Goal: Task Accomplishment & Management: Manage account settings

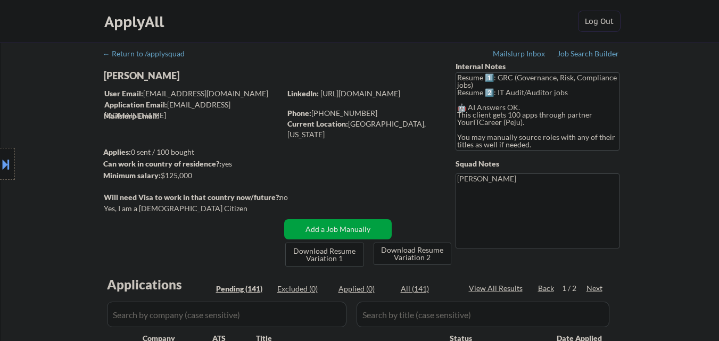
select select ""pending""
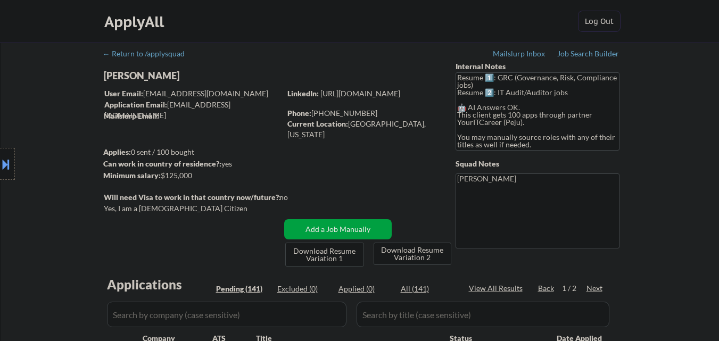
select select ""pending""
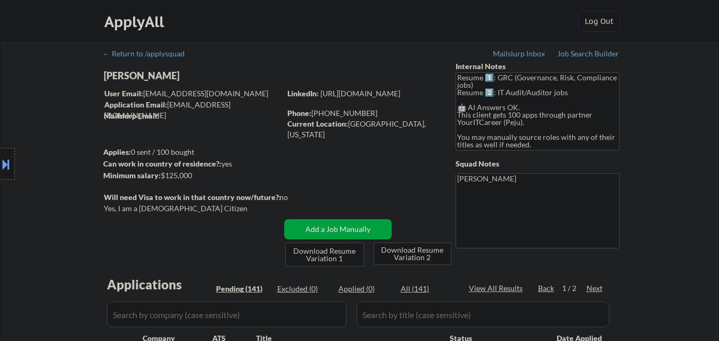
select select ""pending""
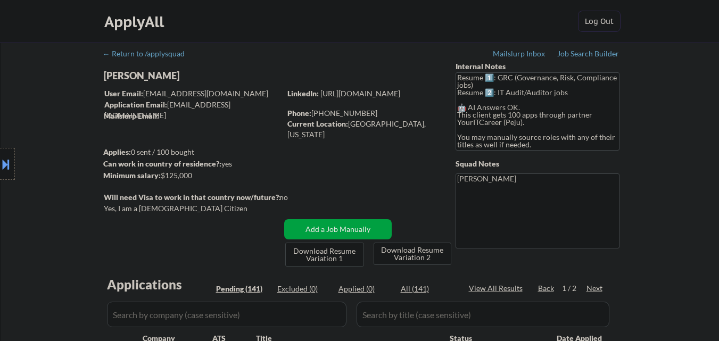
select select ""pending""
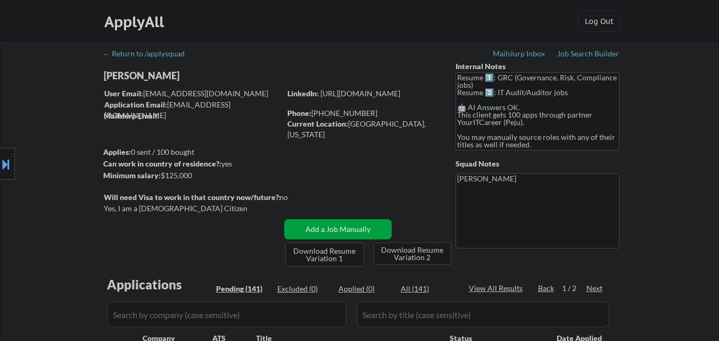
select select ""pending""
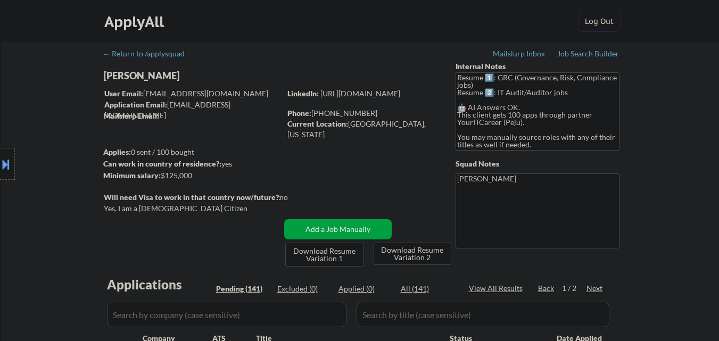
select select ""pending""
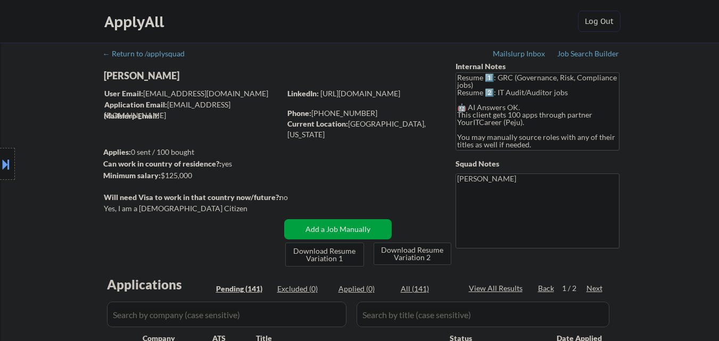
select select ""pending""
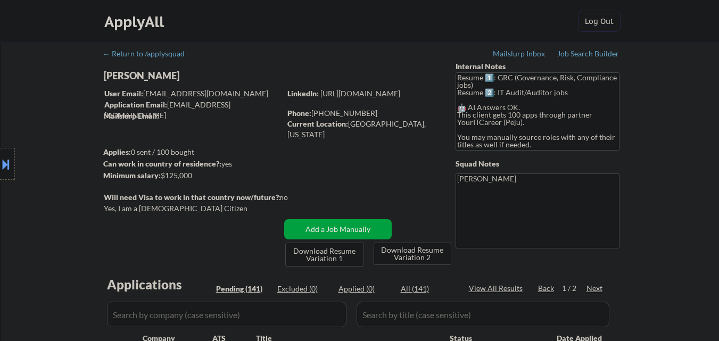
select select ""pending""
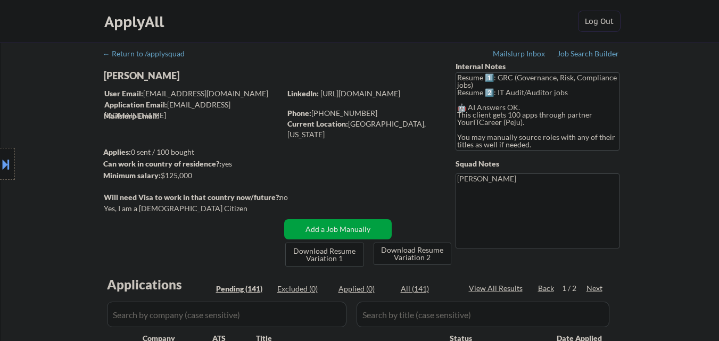
select select ""pending""
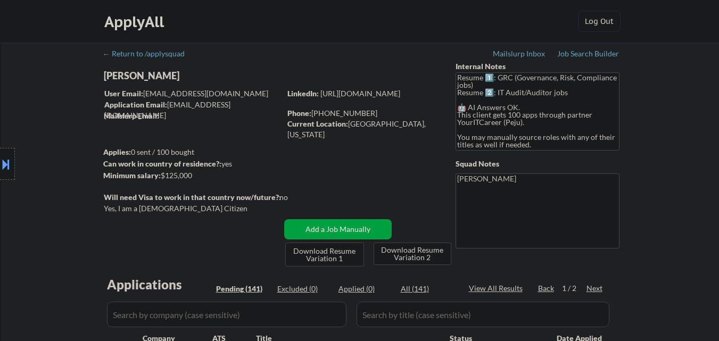
select select ""pending""
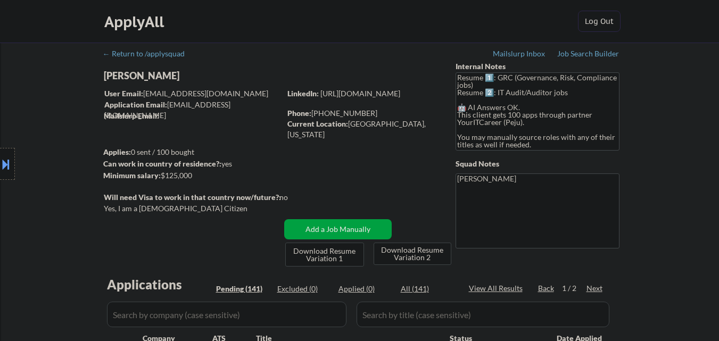
select select ""pending""
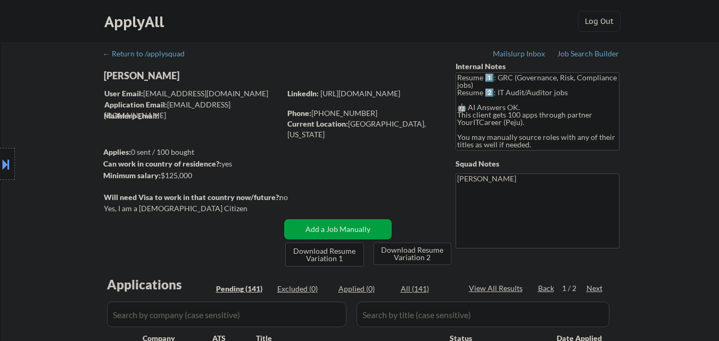
select select ""pending""
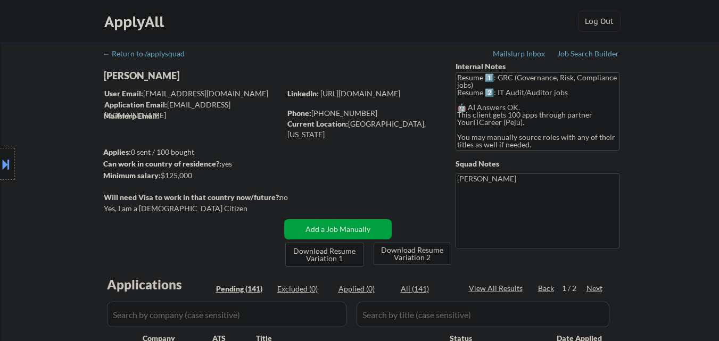
select select ""pending""
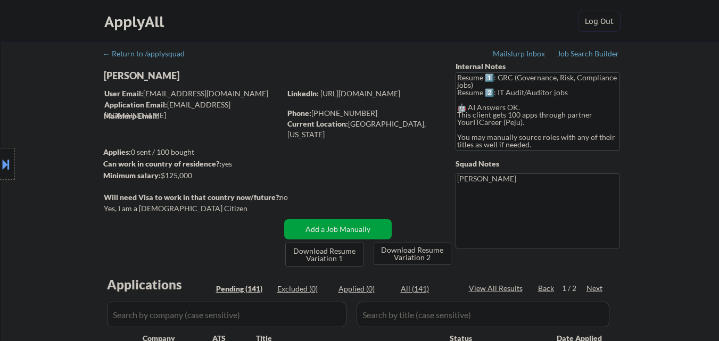
select select ""pending""
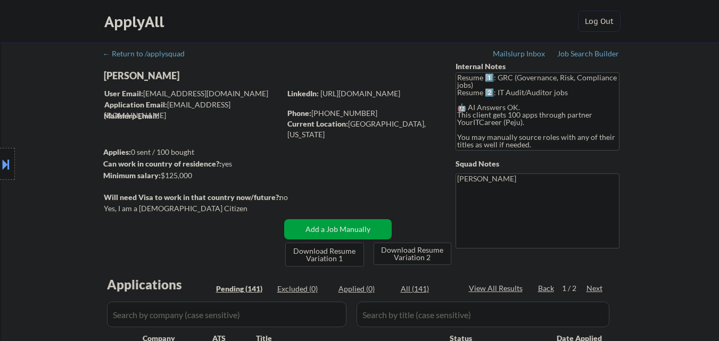
select select ""pending""
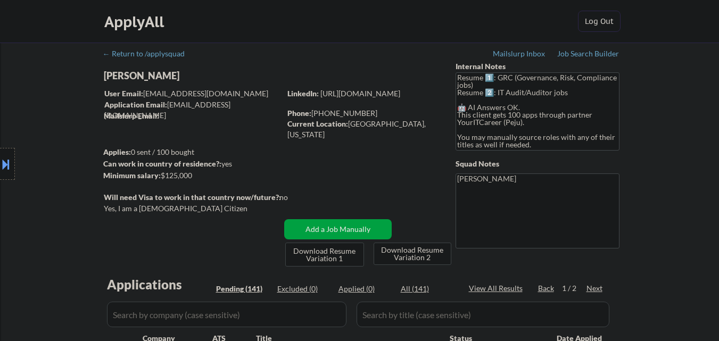
select select ""pending""
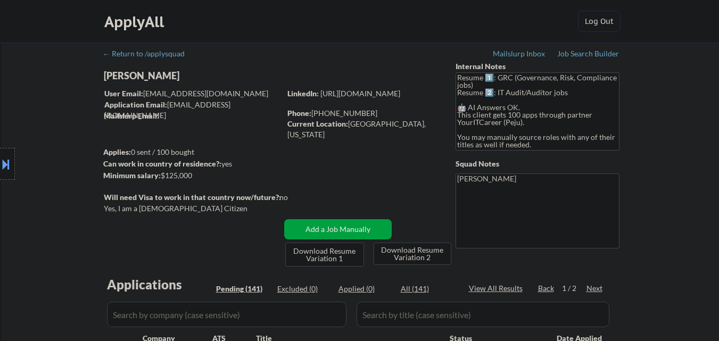
select select ""pending""
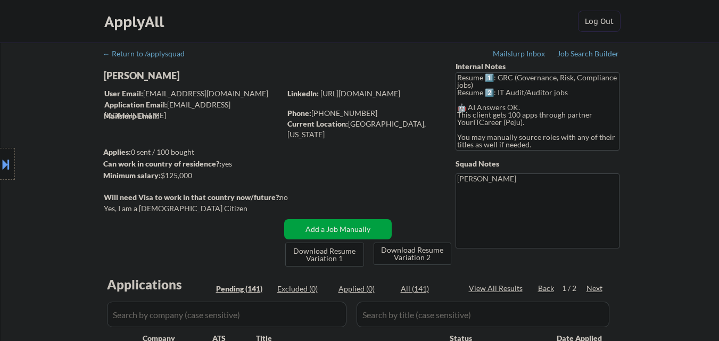
select select ""pending""
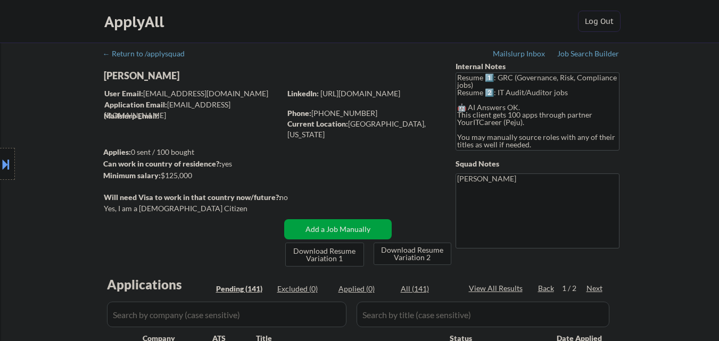
select select ""pending""
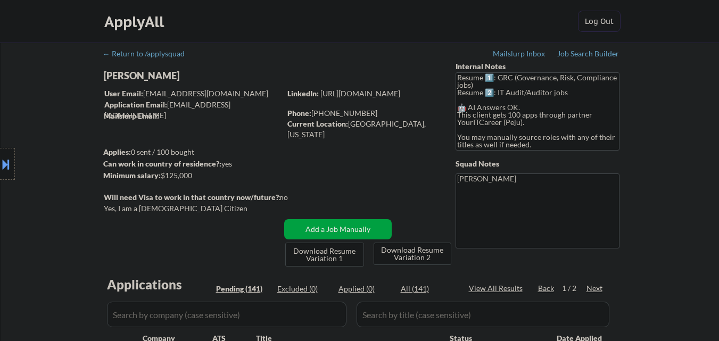
select select ""pending""
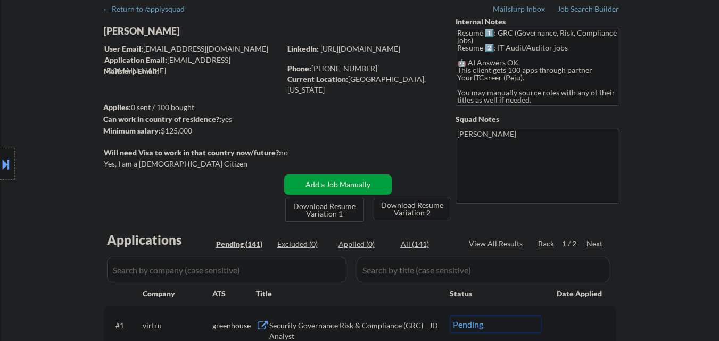
scroll to position [106, 0]
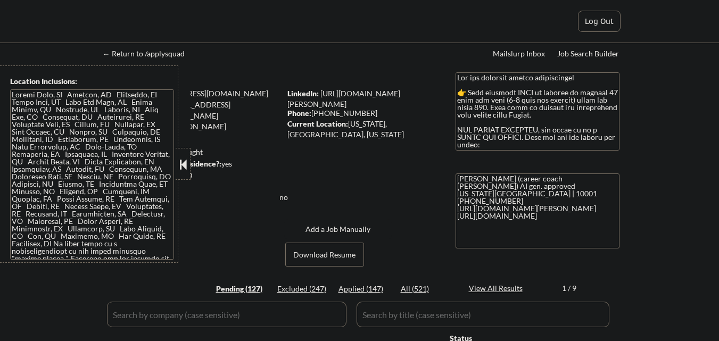
select select ""applied""
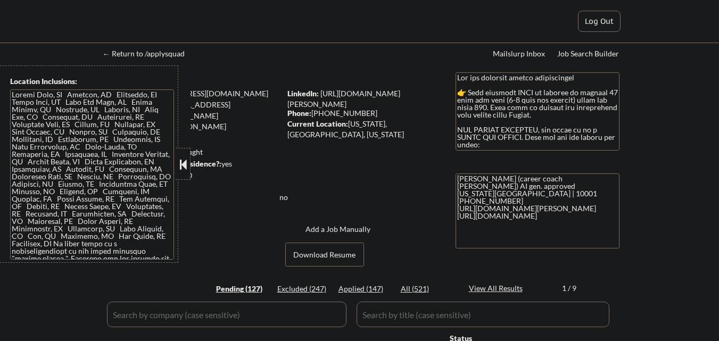
select select ""applied""
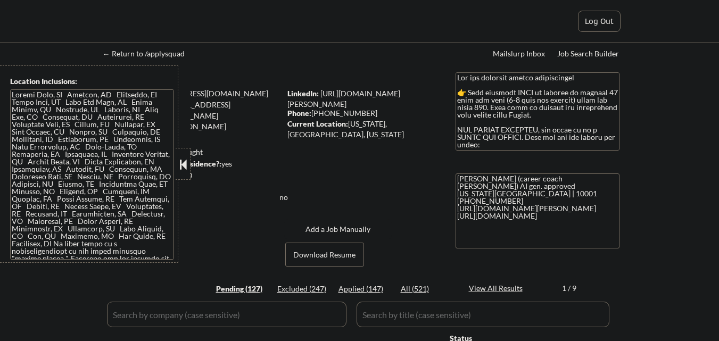
select select ""applied""
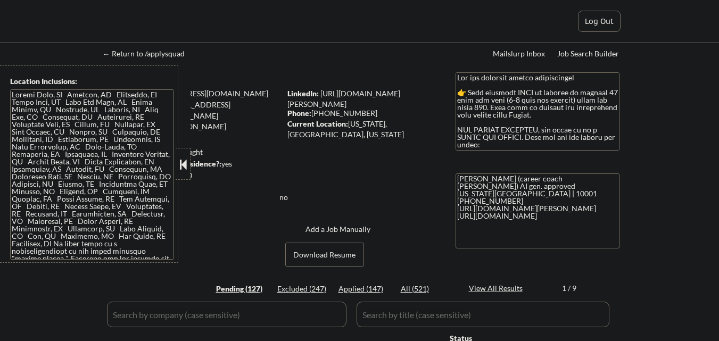
select select ""applied""
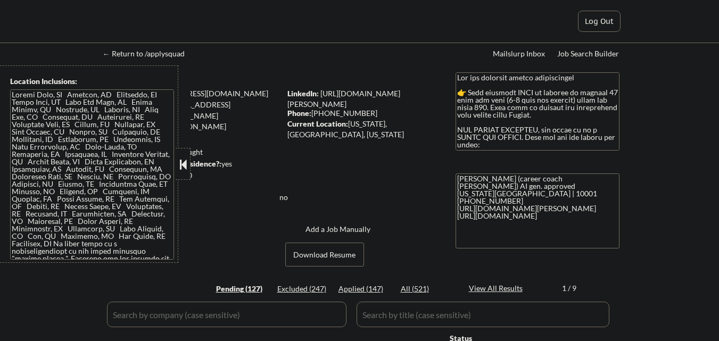
select select ""applied""
select select ""excluded__salary_""
select select ""applied""
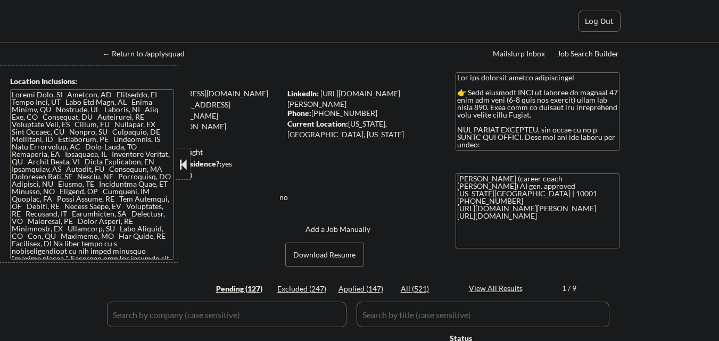
select select ""applied""
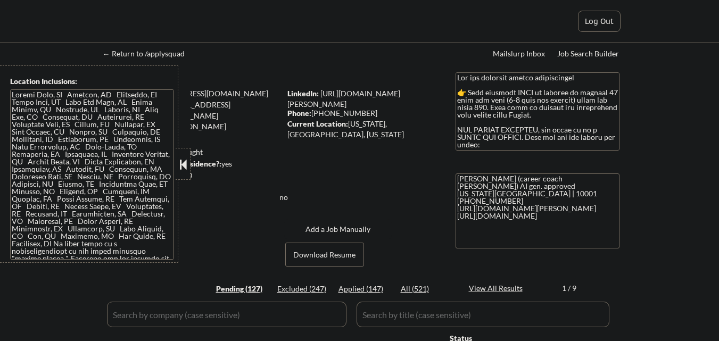
select select ""applied""
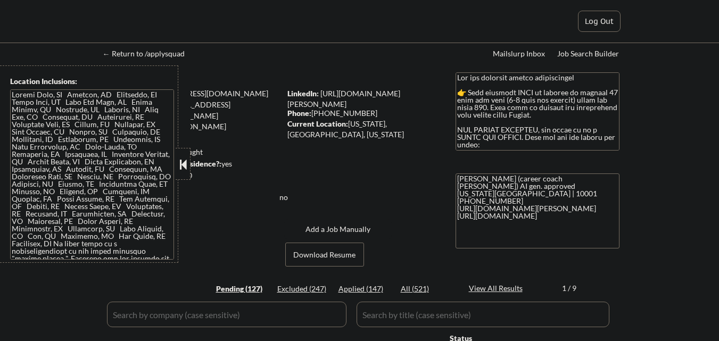
select select ""applied""
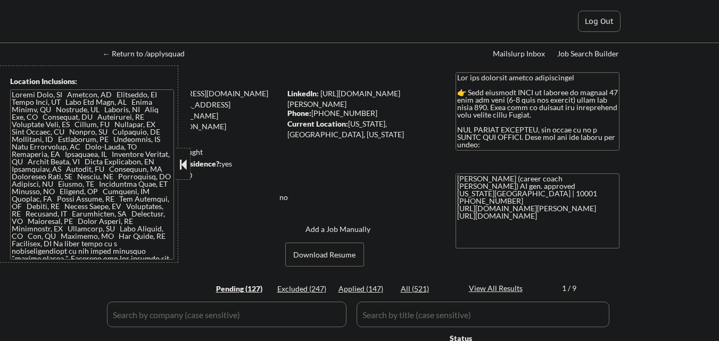
select select ""applied""
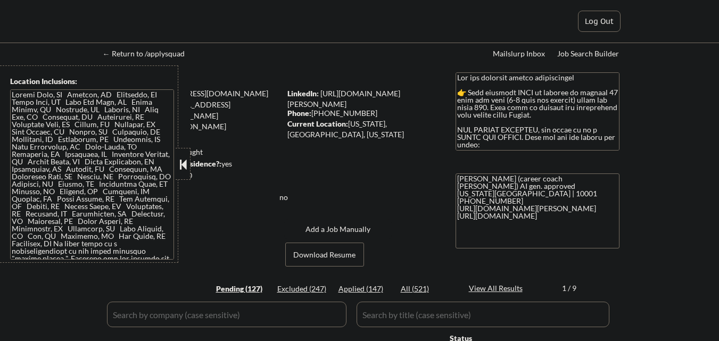
select select ""applied""
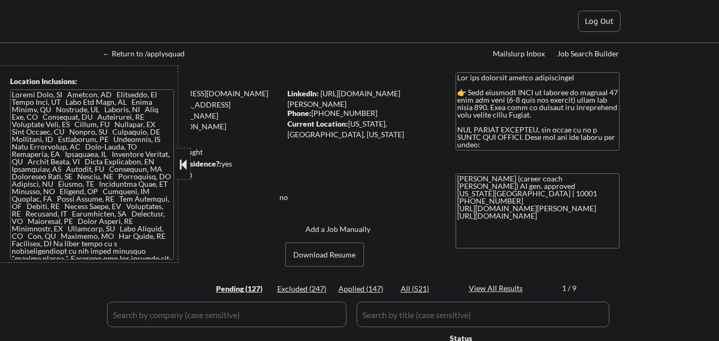
select select ""applied""
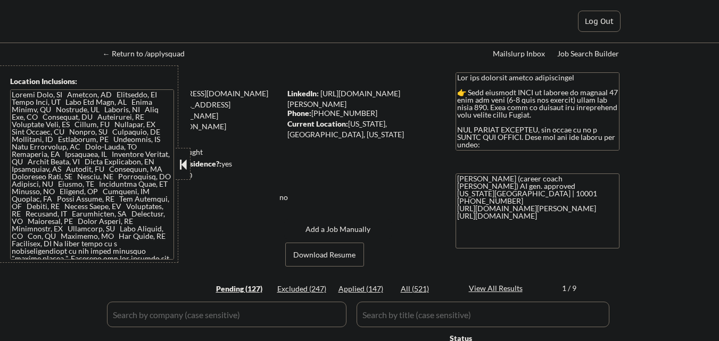
select select ""applied""
select select ""excluded""
select select ""applied""
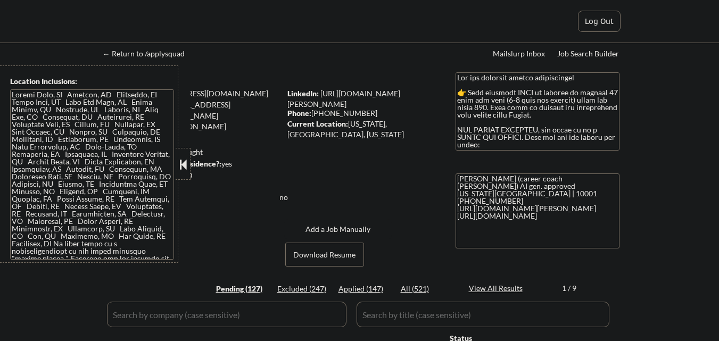
select select ""applied""
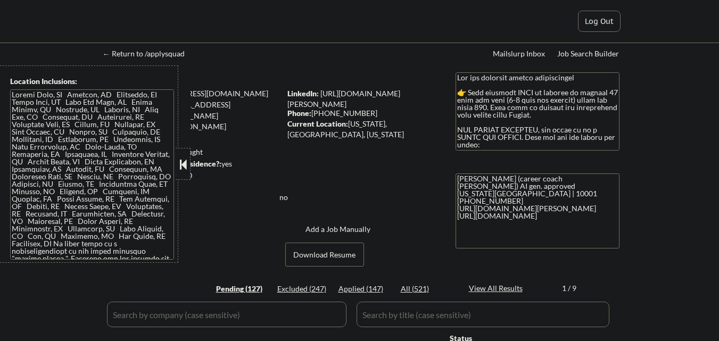
select select ""applied""
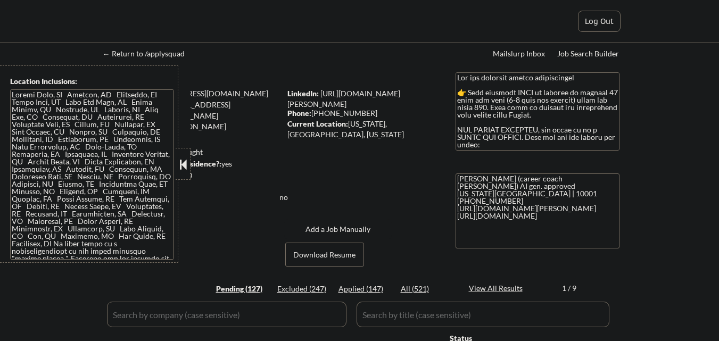
select select ""applied""
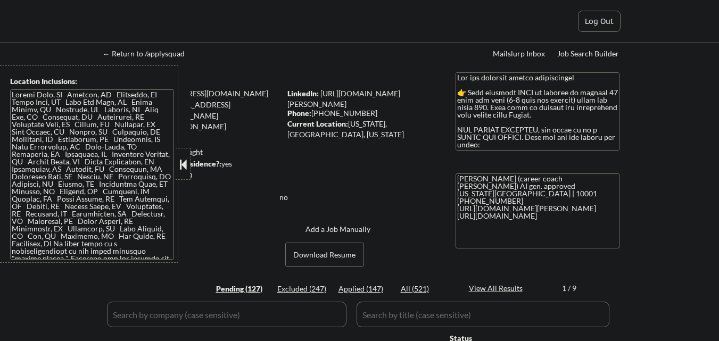
select select ""applied""
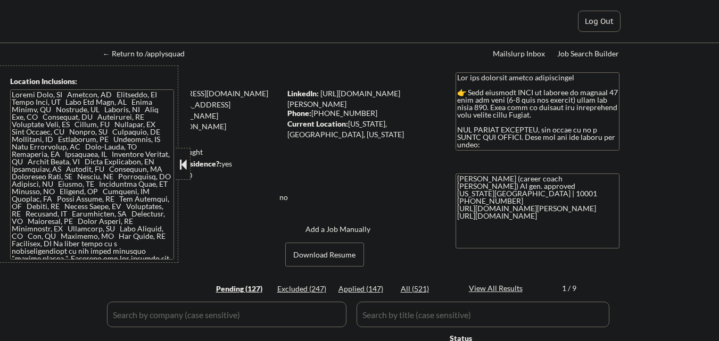
select select ""applied""
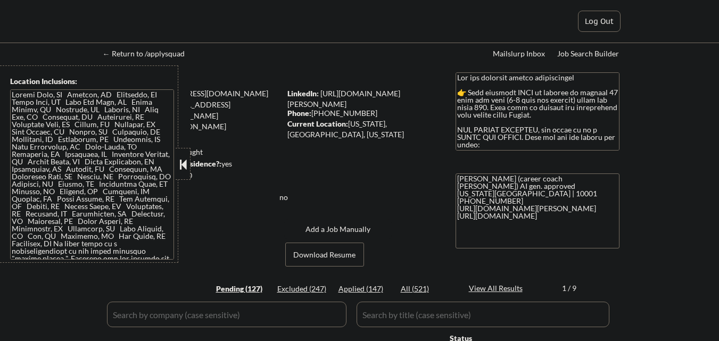
select select ""applied""
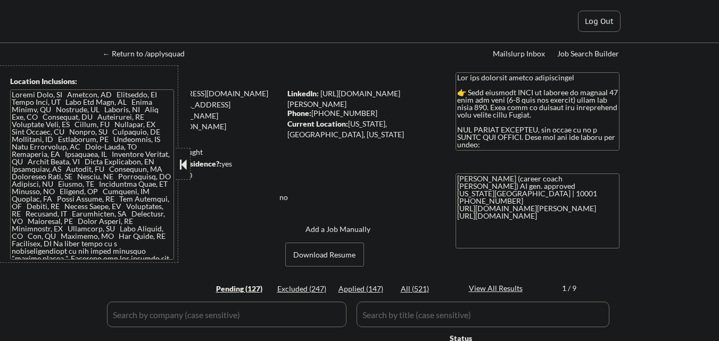
select select ""applied""
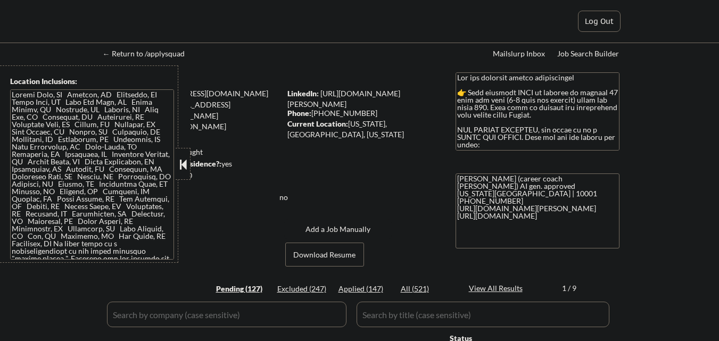
select select ""applied""
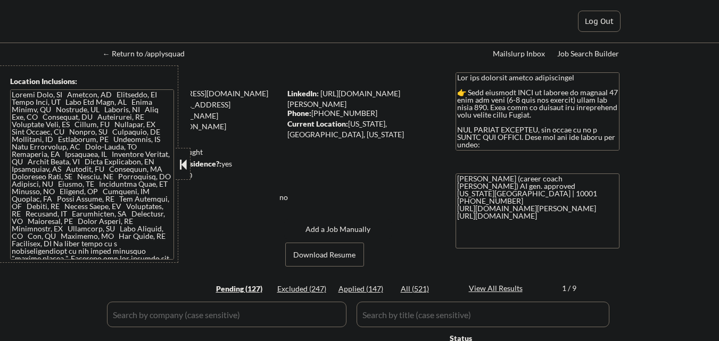
select select ""pending""
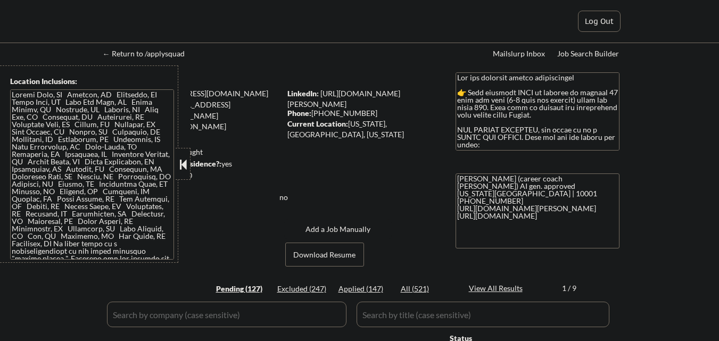
select select ""pending""
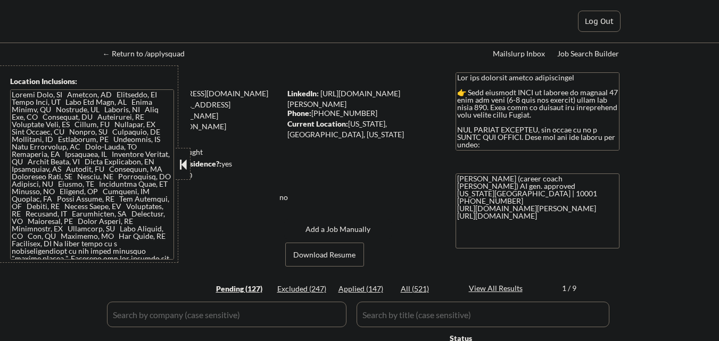
select select ""pending""
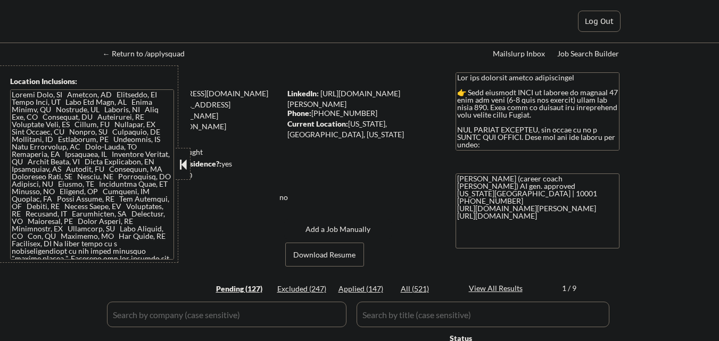
select select ""pending""
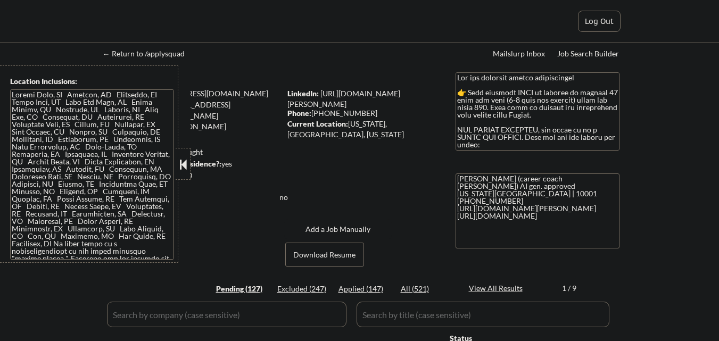
select select ""pending""
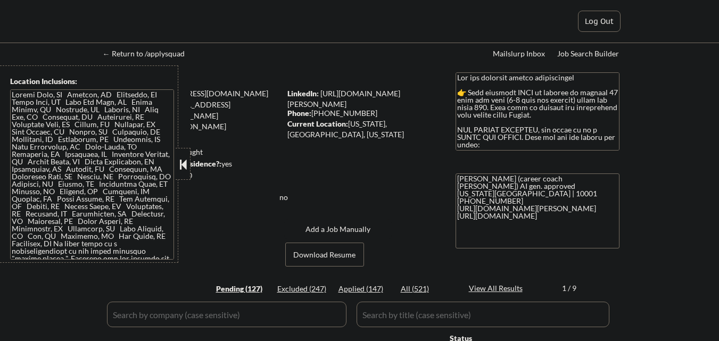
select select ""pending""
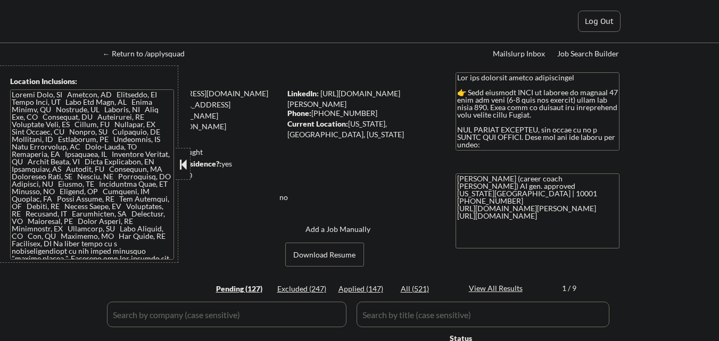
select select ""pending""
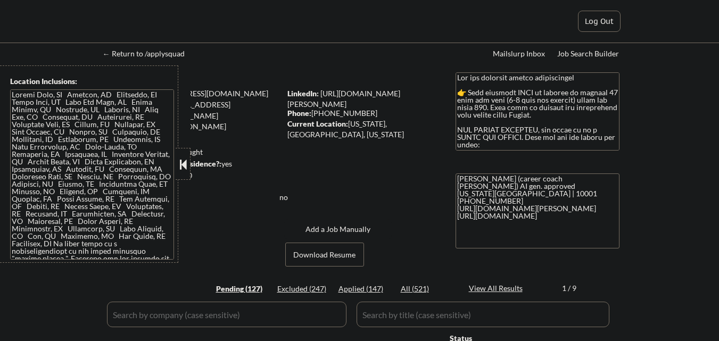
select select ""pending""
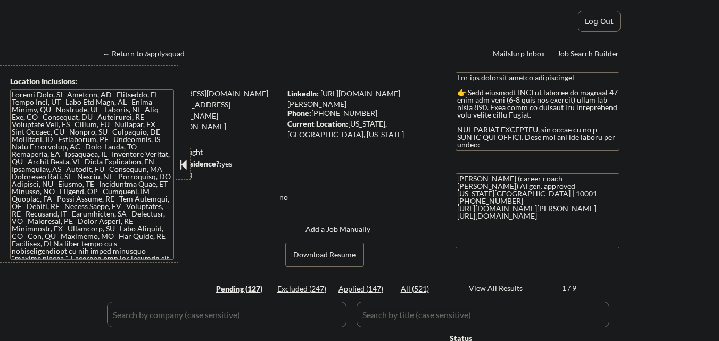
select select ""pending""
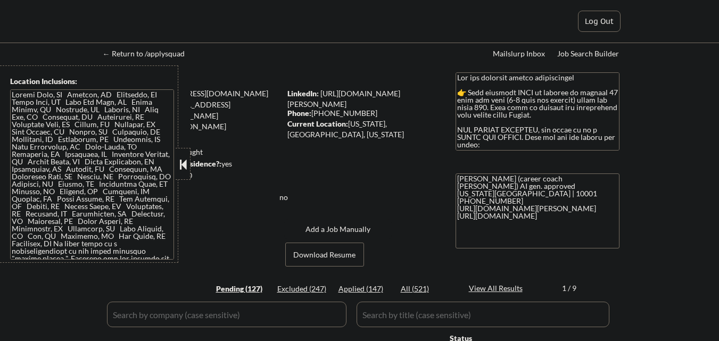
select select ""pending""
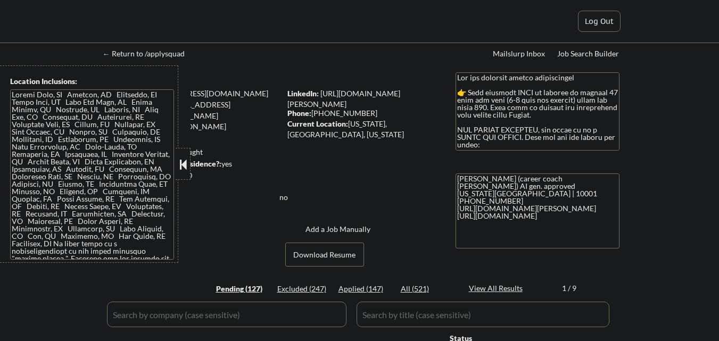
select select ""pending""
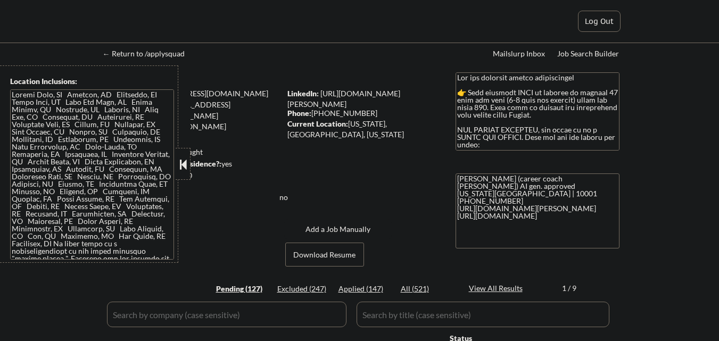
select select ""pending""
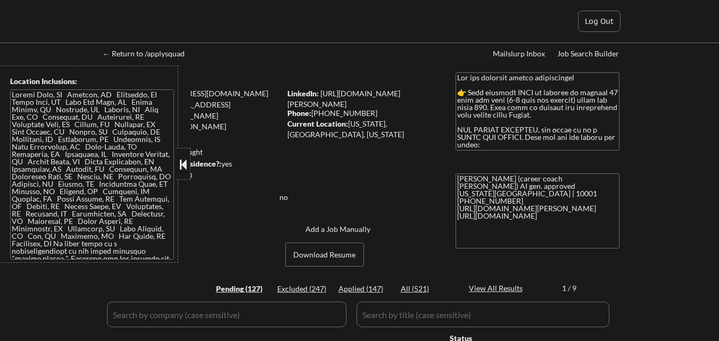
select select ""pending""
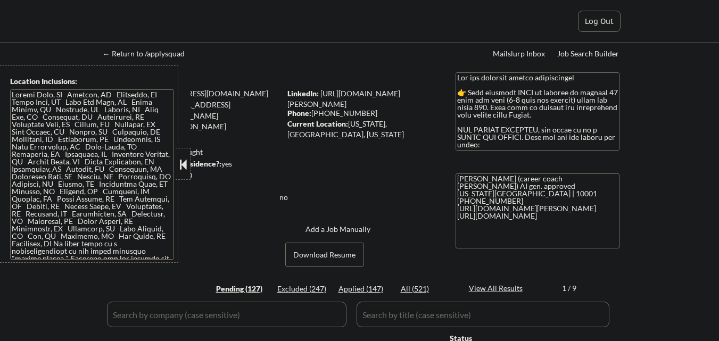
select select ""pending""
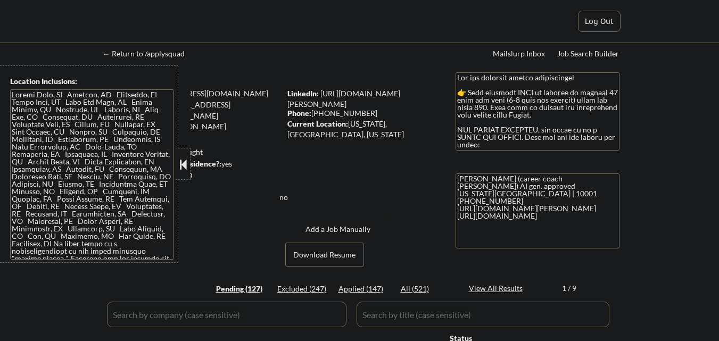
select select ""pending""
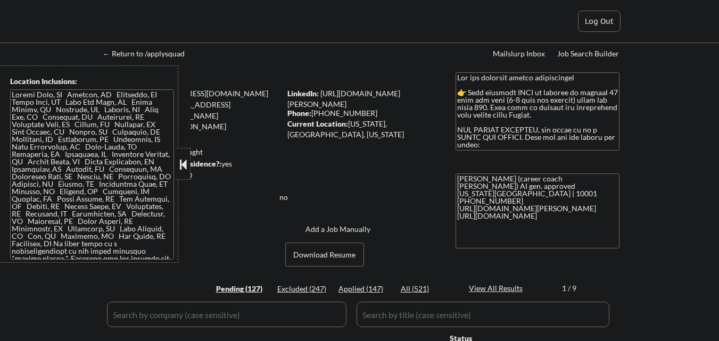
select select ""pending""
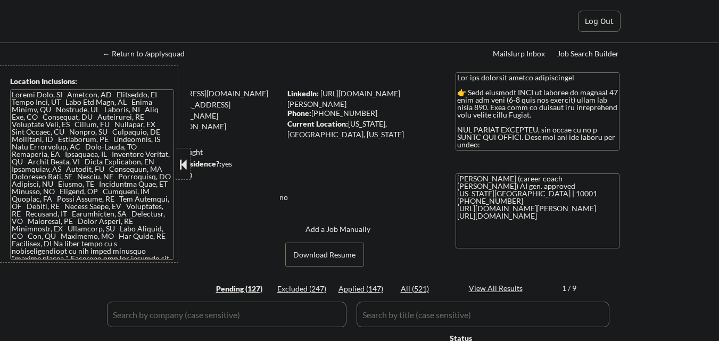
select select ""pending""
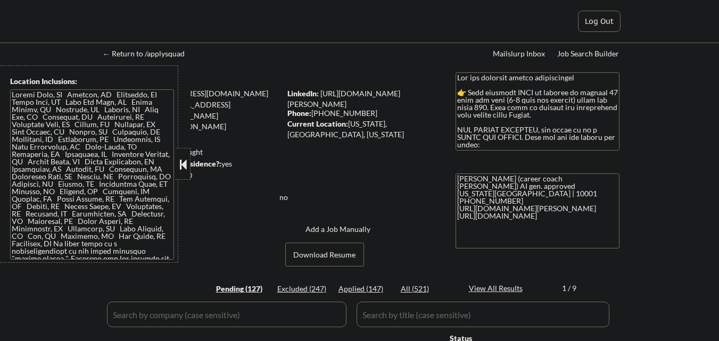
select select ""pending""
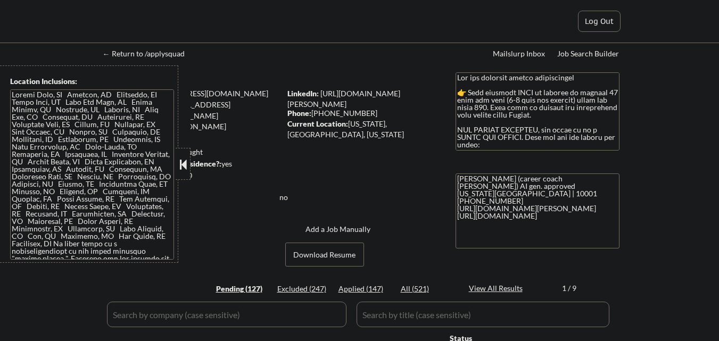
select select ""pending""
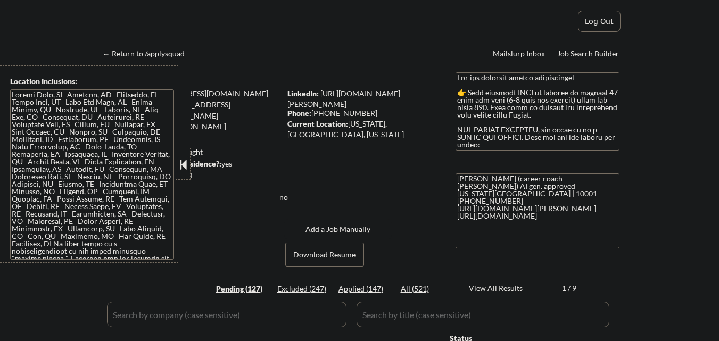
select select ""pending""
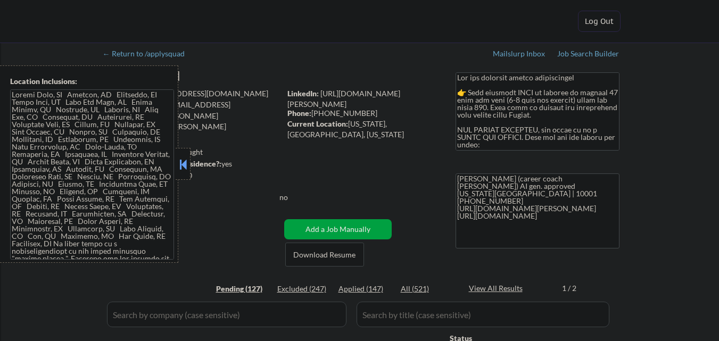
scroll to position [160, 0]
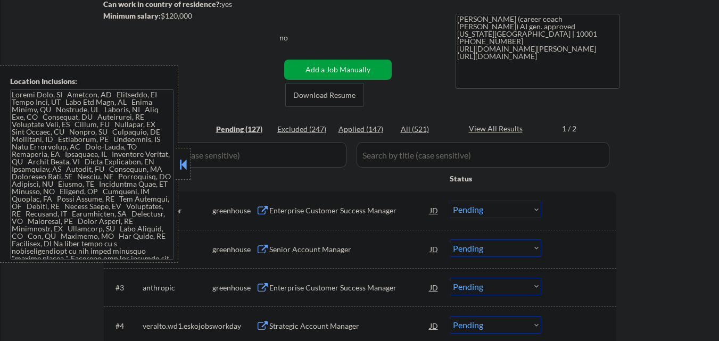
click at [185, 169] on button at bounding box center [183, 165] width 12 height 16
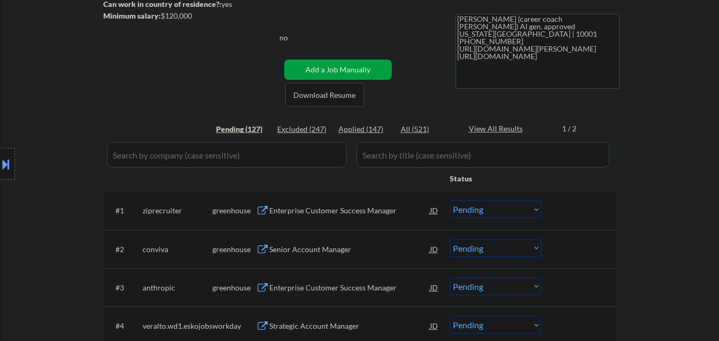
scroll to position [0, 0]
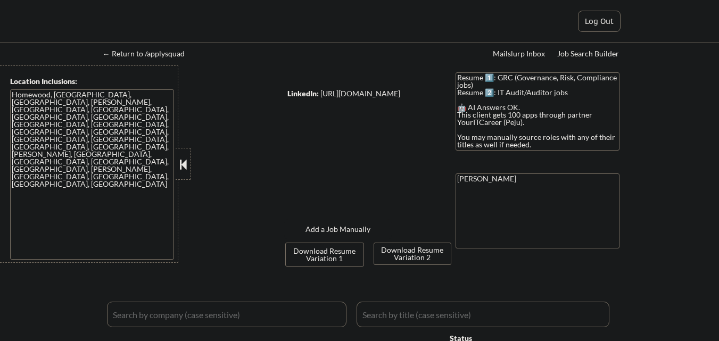
select select ""pending""
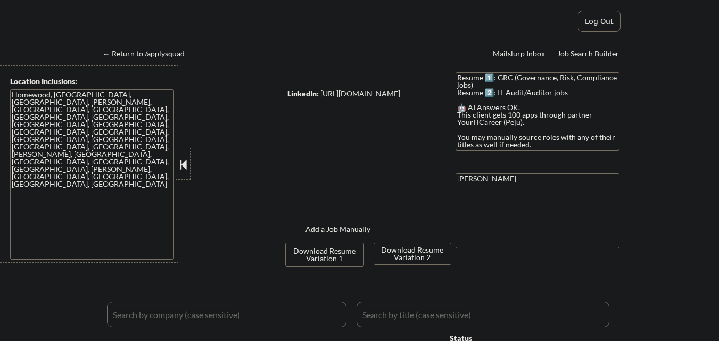
select select ""pending""
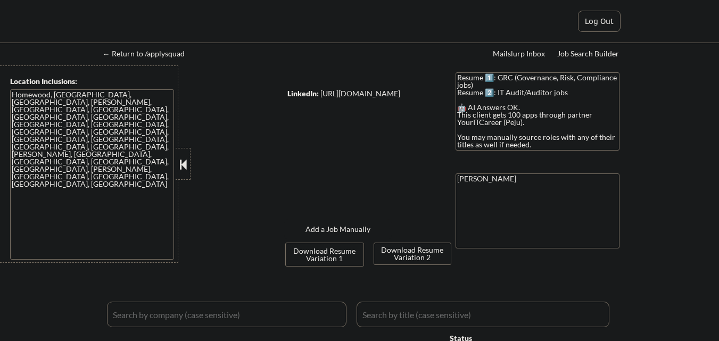
select select ""pending""
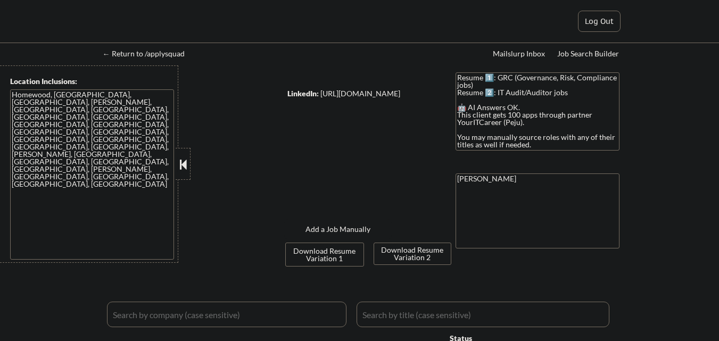
select select ""pending""
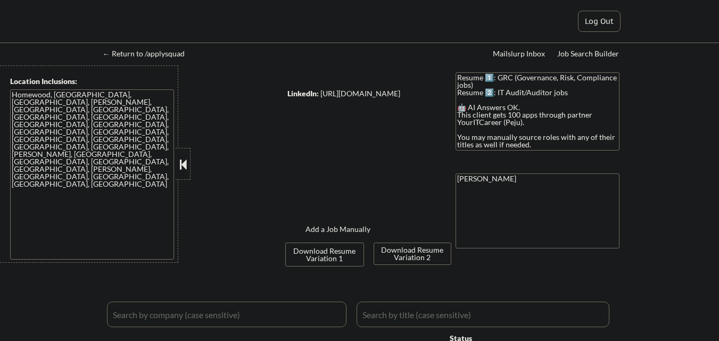
select select ""pending""
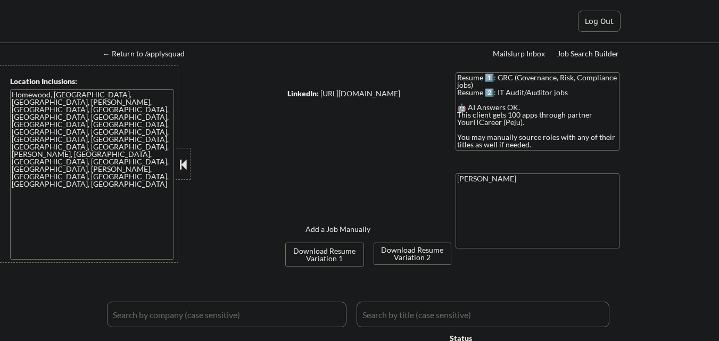
select select ""pending""
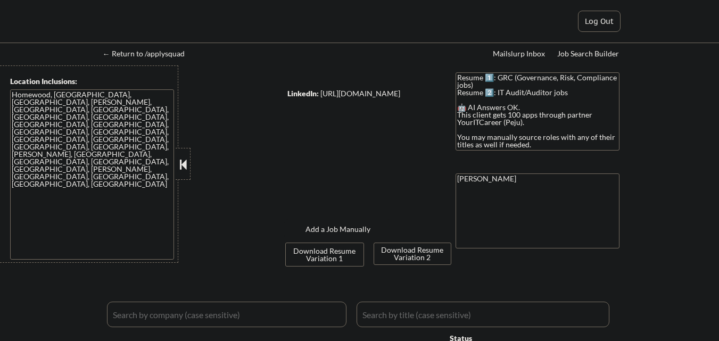
select select ""pending""
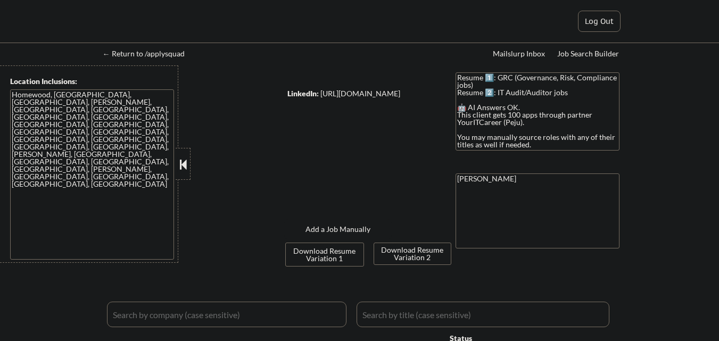
select select ""pending""
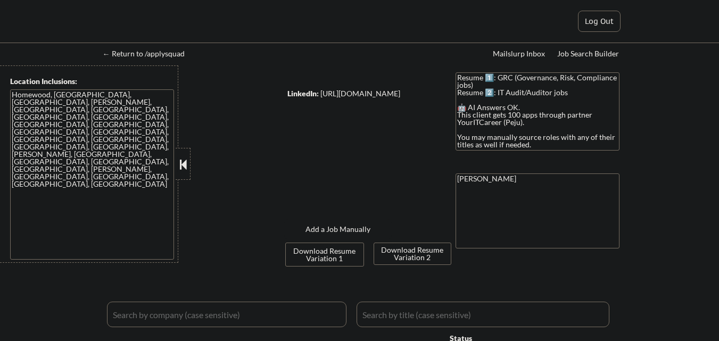
select select ""pending""
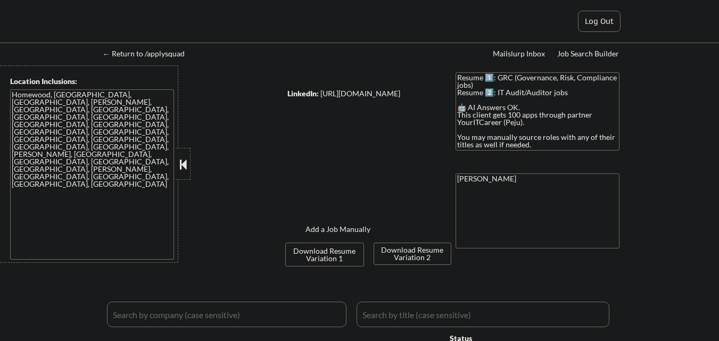
select select ""pending""
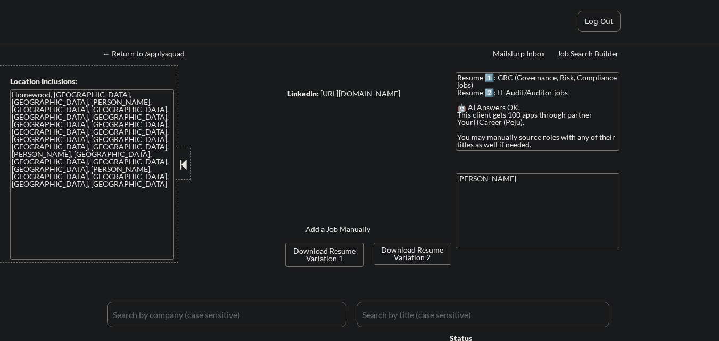
select select ""pending""
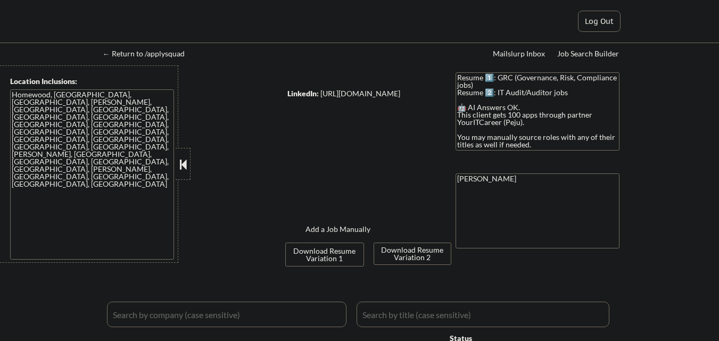
select select ""pending""
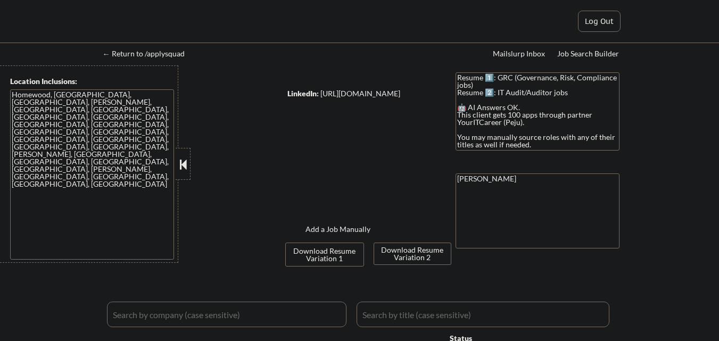
select select ""pending""
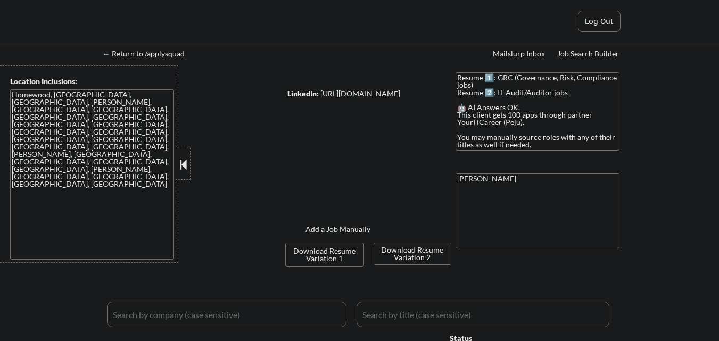
select select ""pending""
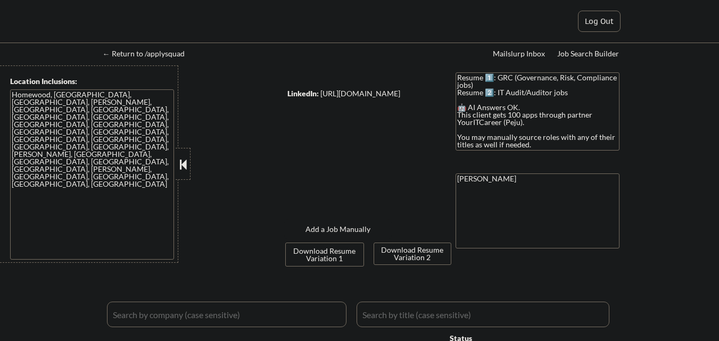
select select ""pending""
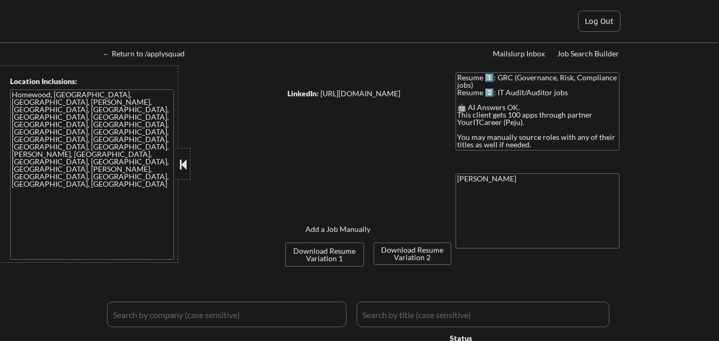
select select ""pending""
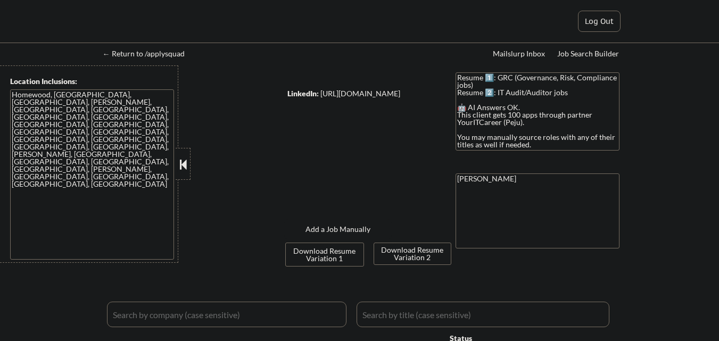
select select ""pending""
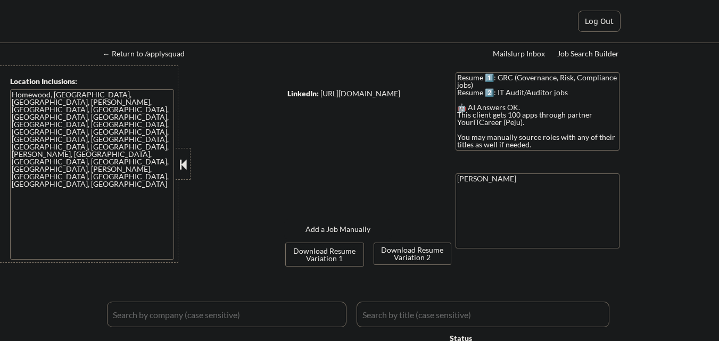
select select ""pending""
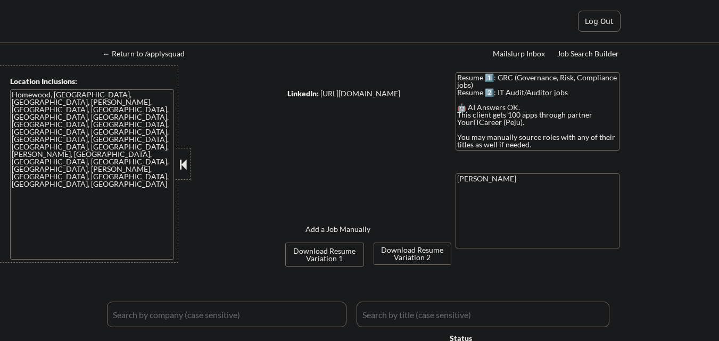
select select ""pending""
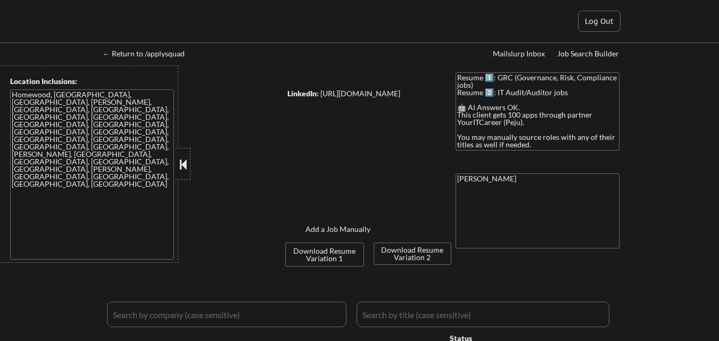
select select ""pending""
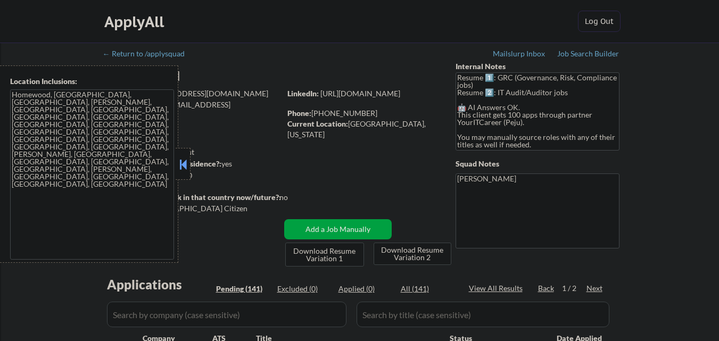
click at [184, 167] on button at bounding box center [183, 165] width 12 height 16
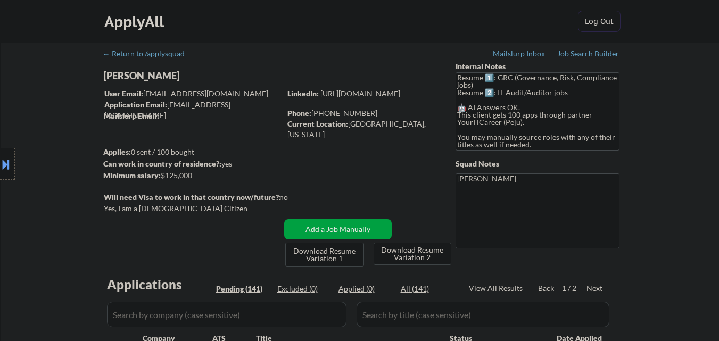
select select ""pending""
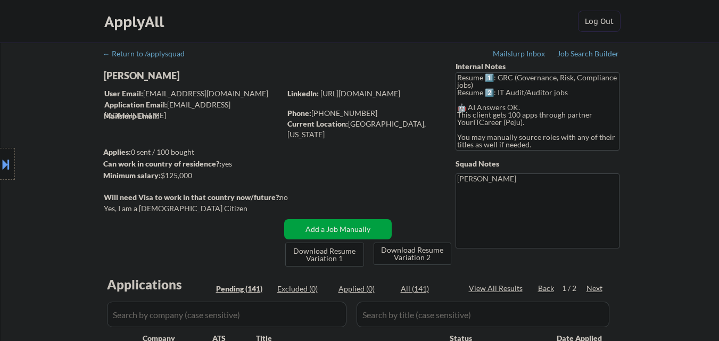
select select ""pending""
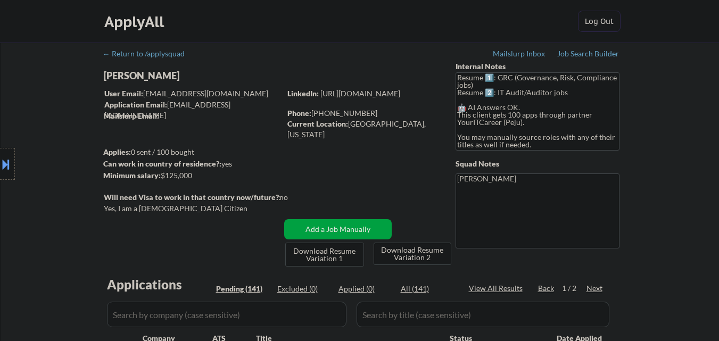
select select ""pending""
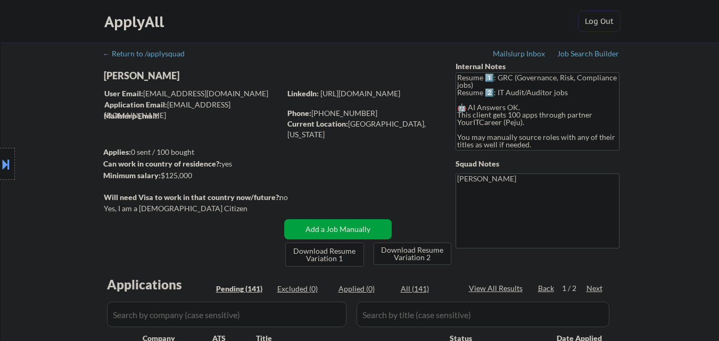
select select ""pending""
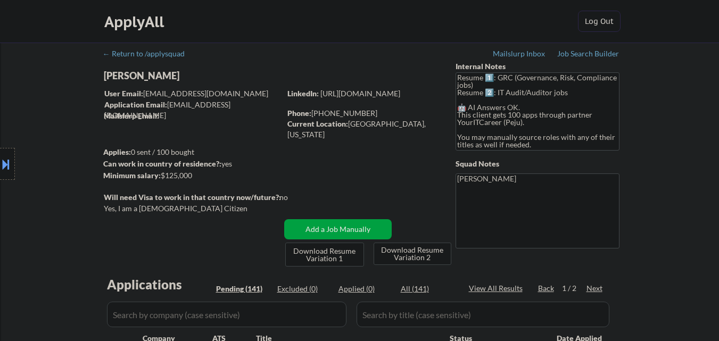
select select ""pending""
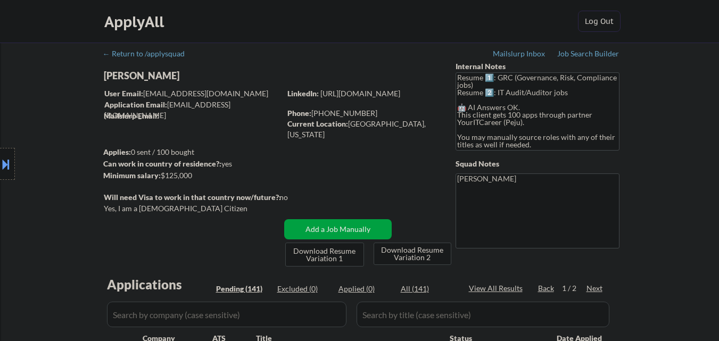
select select ""pending""
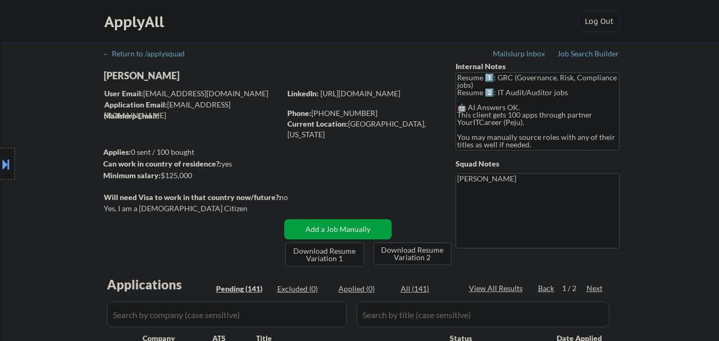
select select ""pending""
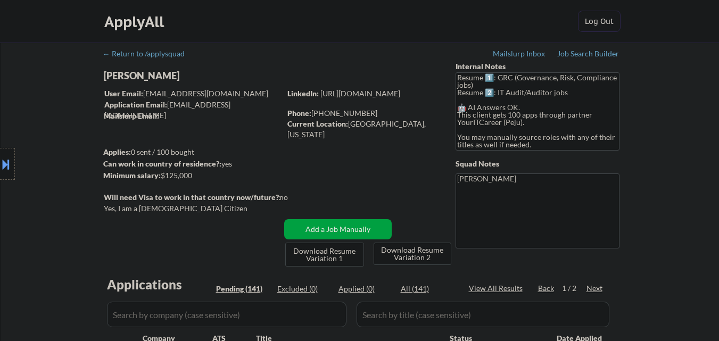
select select ""pending""
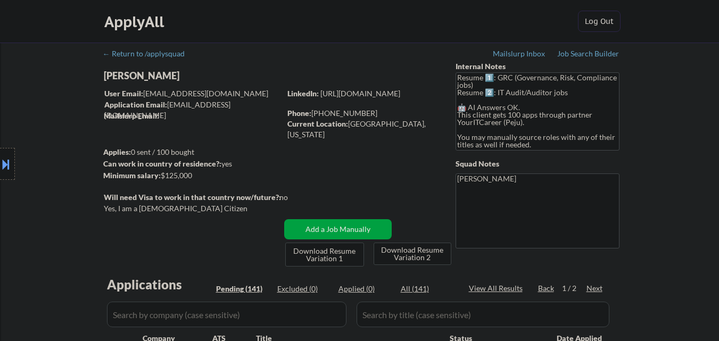
select select ""pending""
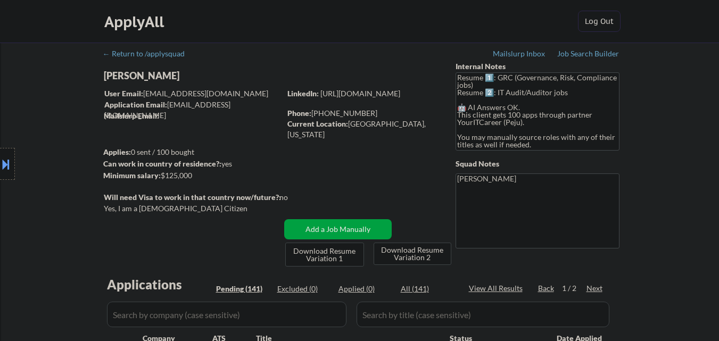
select select ""pending""
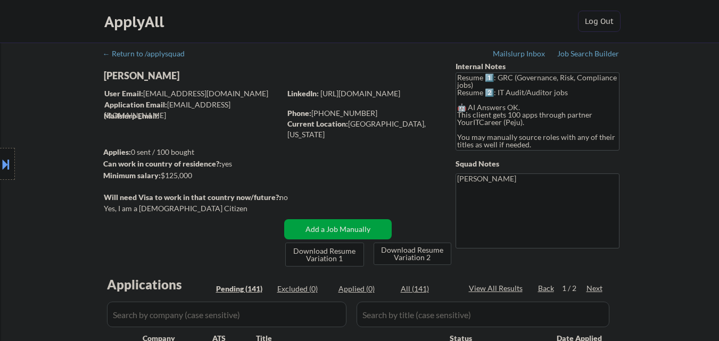
select select ""pending""
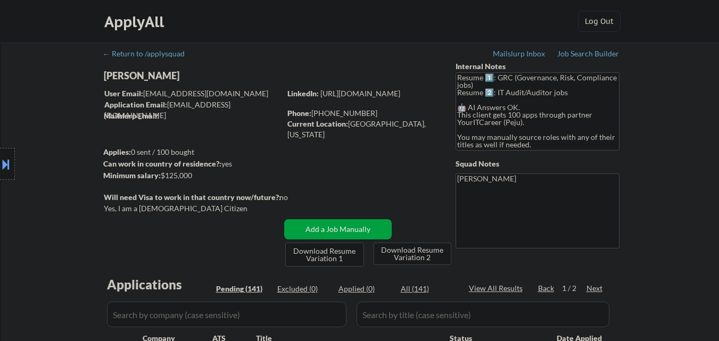
select select ""pending""
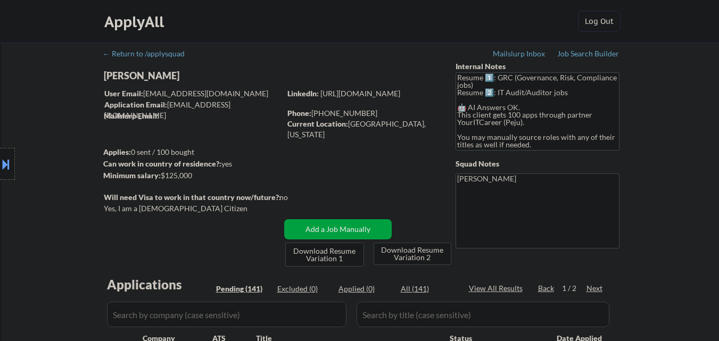
select select ""pending""
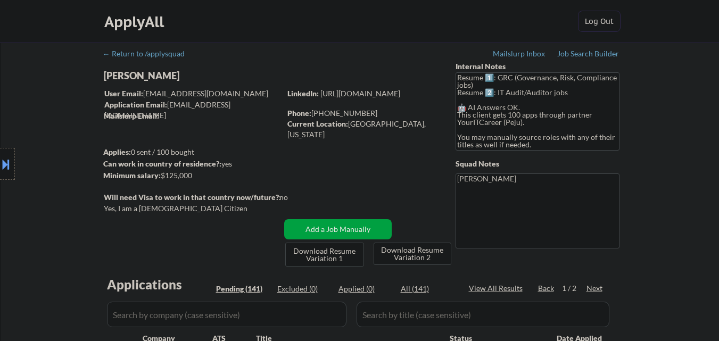
select select ""pending""
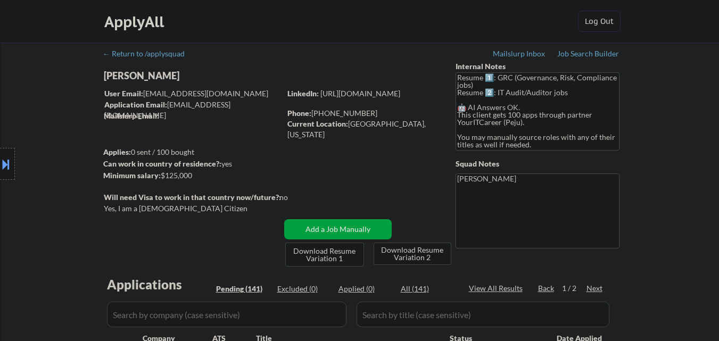
select select ""pending""
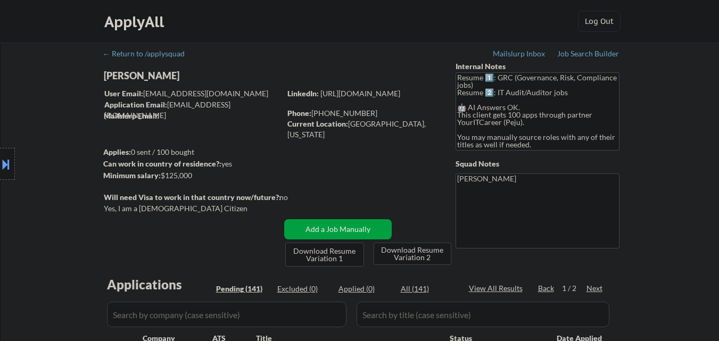
select select ""pending""
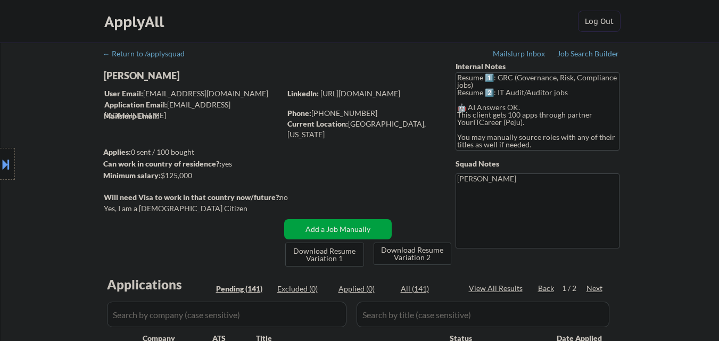
select select ""pending""
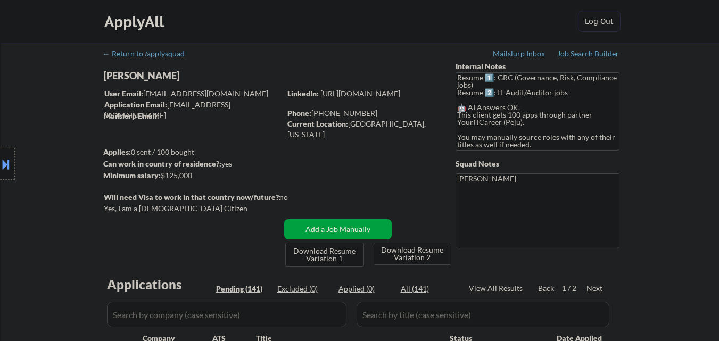
select select ""pending""
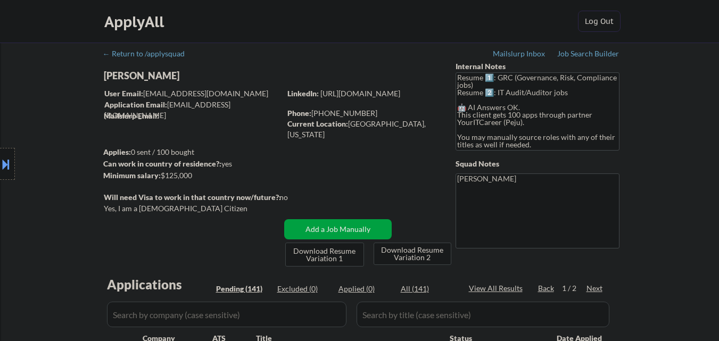
select select ""pending""
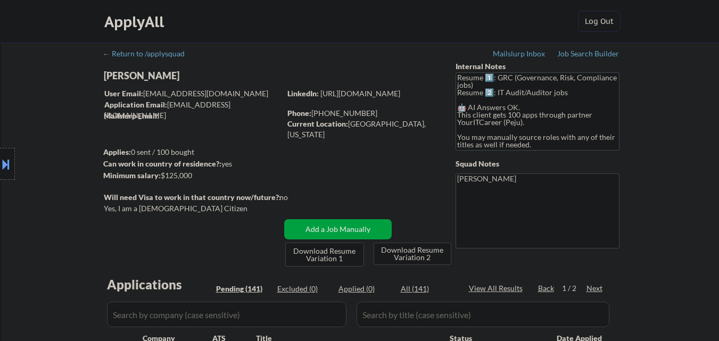
select select ""pending""
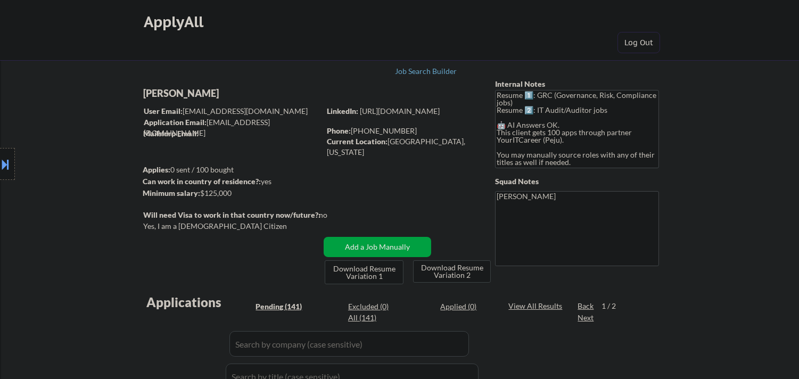
click at [205, 92] on div "[PERSON_NAME]" at bounding box center [252, 93] width 219 height 13
copy div "[PERSON_NAME]"
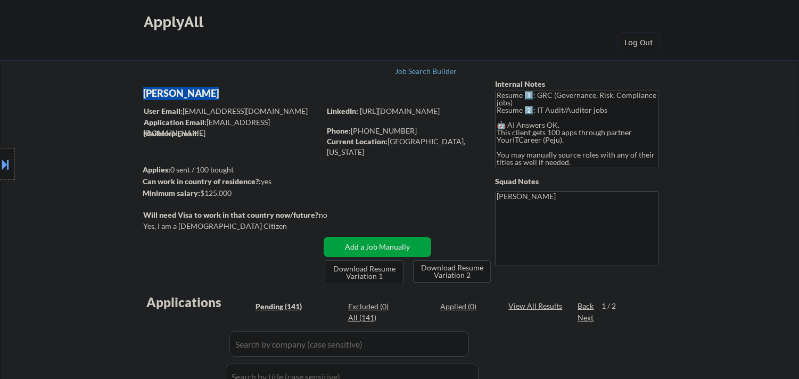
drag, startPoint x: 0, startPoint y: 159, endPoint x: 6, endPoint y: 160, distance: 6.1
click at [1, 160] on button at bounding box center [6, 164] width 12 height 18
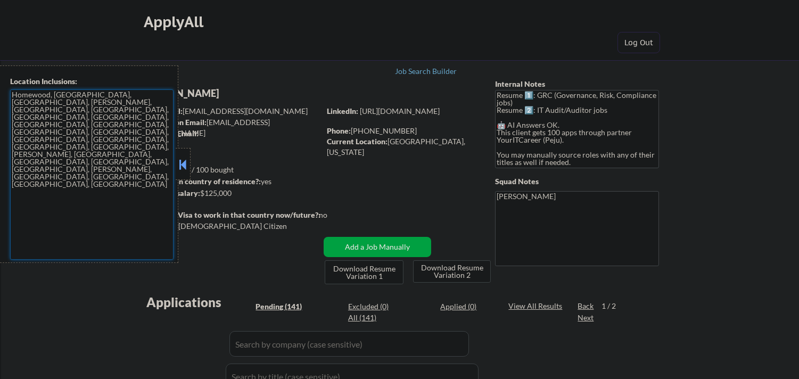
click at [59, 95] on textarea "Homewood, [GEOGRAPHIC_DATA], [GEOGRAPHIC_DATA], [PERSON_NAME], [GEOGRAPHIC_DATA…" at bounding box center [91, 174] width 163 height 170
click at [76, 107] on textarea "Homewood, [GEOGRAPHIC_DATA], [GEOGRAPHIC_DATA], [PERSON_NAME], [GEOGRAPHIC_DATA…" at bounding box center [91, 174] width 163 height 170
drag, startPoint x: 52, startPoint y: 94, endPoint x: 61, endPoint y: 94, distance: 8.5
click at [61, 94] on textarea "Homewood, [GEOGRAPHIC_DATA], [GEOGRAPHIC_DATA], [PERSON_NAME], [GEOGRAPHIC_DATA…" at bounding box center [91, 174] width 163 height 170
click at [406, 136] on div "LinkedIn: [URL][DOMAIN_NAME] Phone: [PHONE_NUMBER] Current Location: [GEOGRAPHI…" at bounding box center [403, 127] width 152 height 42
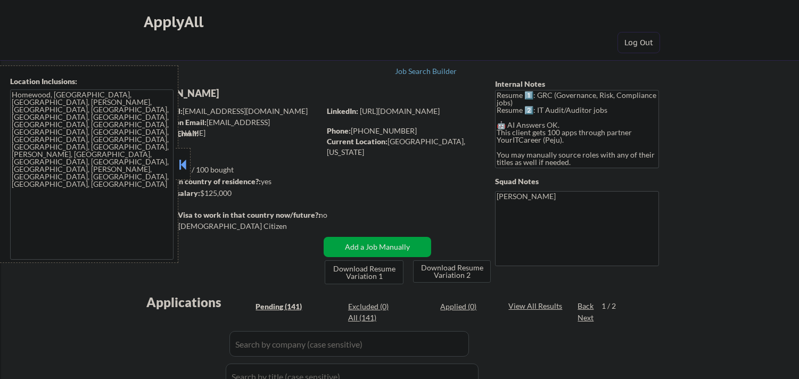
click at [410, 142] on div "Current Location: [GEOGRAPHIC_DATA], [US_STATE]" at bounding box center [402, 146] width 151 height 21
click at [409, 141] on div "Current Location: [GEOGRAPHIC_DATA], [US_STATE]" at bounding box center [402, 146] width 151 height 21
drag, startPoint x: 409, startPoint y: 141, endPoint x: 440, endPoint y: 142, distance: 31.4
click at [440, 142] on div "Current Location: [GEOGRAPHIC_DATA], [US_STATE]" at bounding box center [402, 146] width 151 height 21
click at [438, 142] on div "Current Location: [GEOGRAPHIC_DATA], [US_STATE]" at bounding box center [402, 146] width 151 height 21
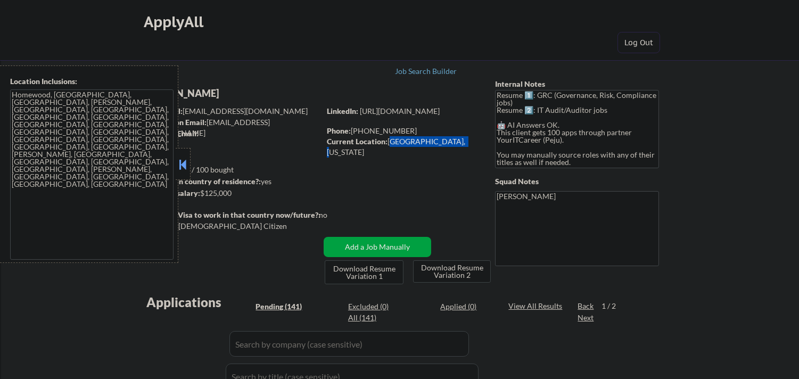
drag, startPoint x: 389, startPoint y: 142, endPoint x: 458, endPoint y: 143, distance: 69.2
click at [458, 143] on div "Current Location: [GEOGRAPHIC_DATA], [US_STATE]" at bounding box center [402, 146] width 151 height 21
click at [181, 162] on button at bounding box center [183, 165] width 12 height 16
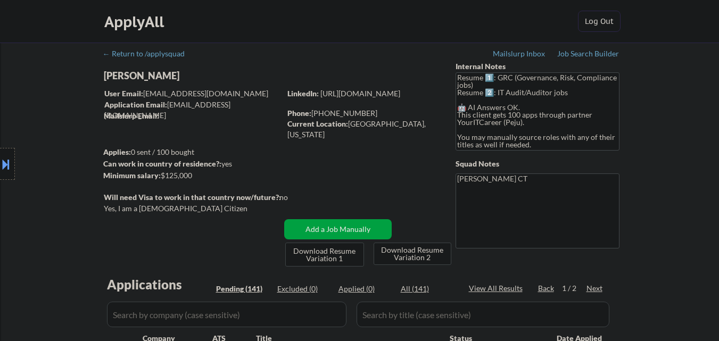
click at [586, 54] on div "Job Search Builder" at bounding box center [588, 53] width 62 height 7
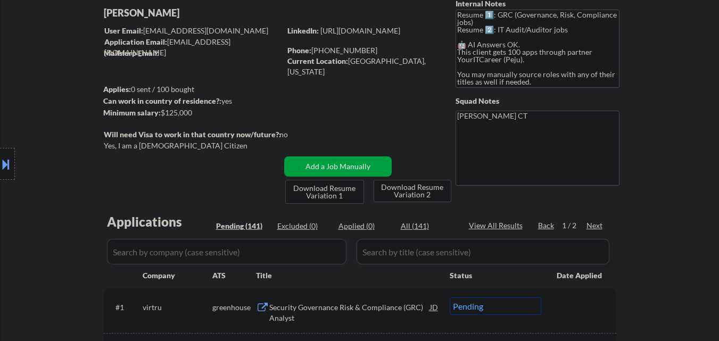
scroll to position [213, 0]
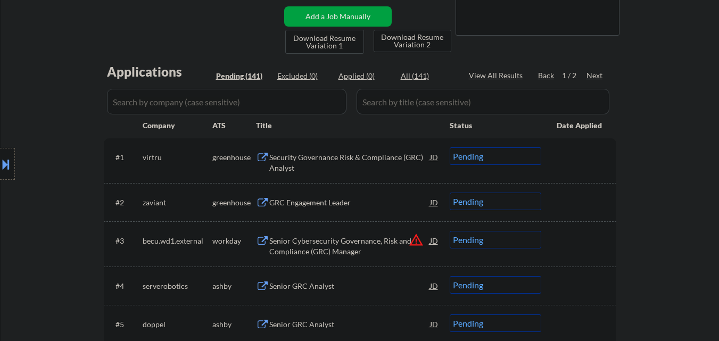
click at [363, 154] on div "Security Governance Risk & Compliance (GRC) Analyst" at bounding box center [349, 162] width 161 height 21
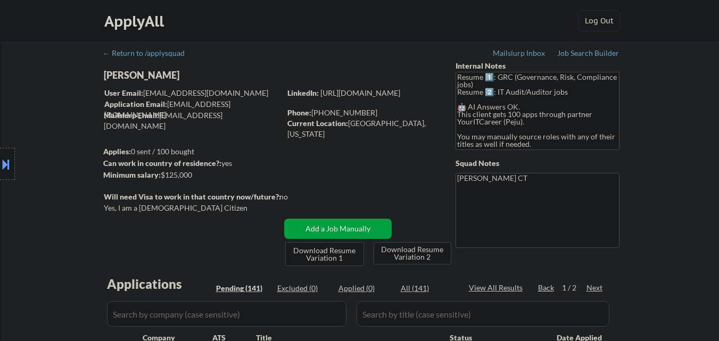
scroll to position [0, 0]
click at [360, 124] on div "Current Location: [GEOGRAPHIC_DATA], [US_STATE]" at bounding box center [362, 129] width 151 height 21
copy div "[GEOGRAPHIC_DATA]"
click at [375, 113] on div "Phone: [PHONE_NUMBER]" at bounding box center [362, 113] width 151 height 11
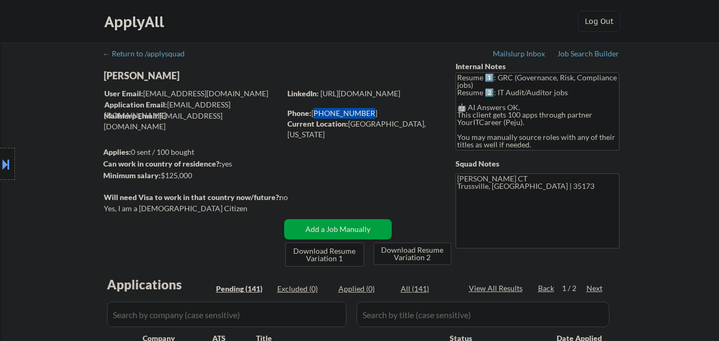
copy div "[PHONE_NUMBER]"
drag, startPoint x: 366, startPoint y: 114, endPoint x: 312, endPoint y: 116, distance: 53.8
click at [312, 116] on div "Phone: [PHONE_NUMBER]" at bounding box center [362, 113] width 151 height 11
click at [377, 98] on link "[URL][DOMAIN_NAME]" at bounding box center [360, 93] width 80 height 9
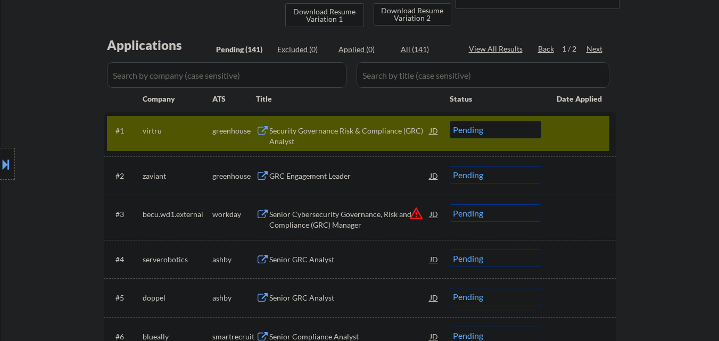
scroll to position [266, 0]
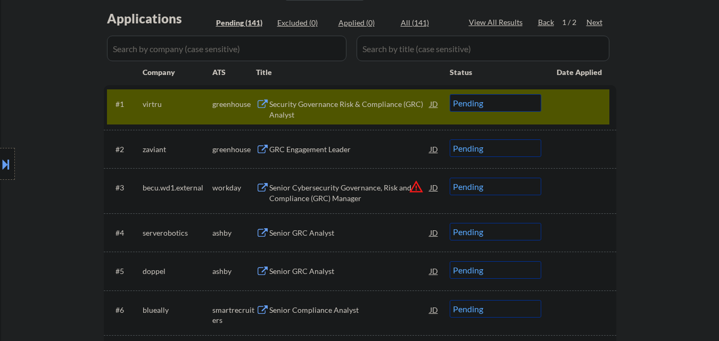
click at [355, 105] on div "Security Governance Risk & Compliance (GRC) Analyst" at bounding box center [349, 109] width 161 height 21
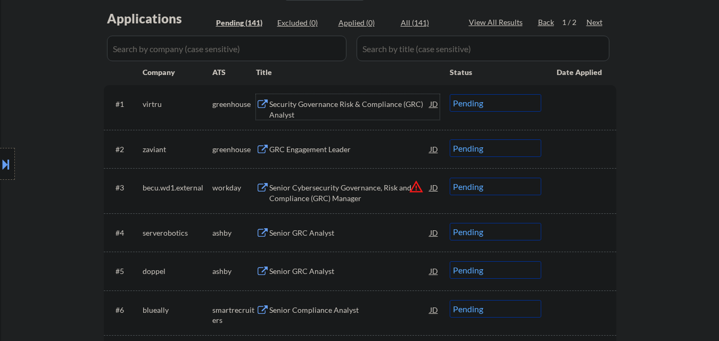
click at [386, 109] on div "Security Governance Risk & Compliance (GRC) Analyst" at bounding box center [349, 109] width 161 height 21
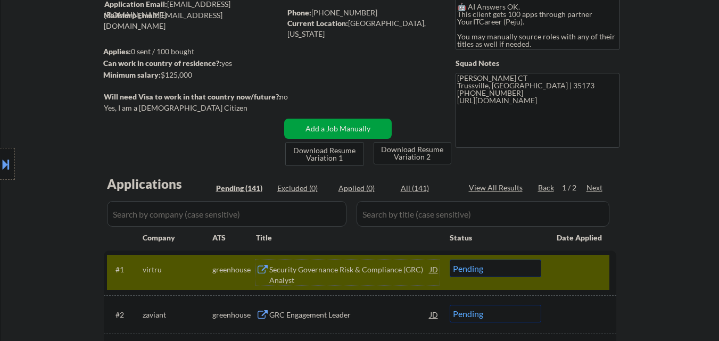
scroll to position [160, 0]
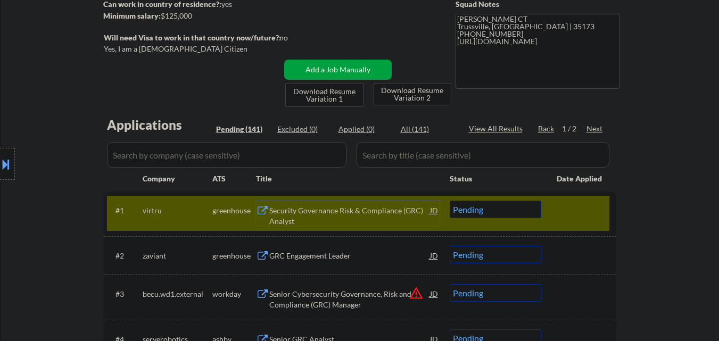
click at [514, 201] on div "#1 virtru greenhouse Security Governance Risk & Compliance (GRC) Analyst JD Cho…" at bounding box center [358, 213] width 503 height 35
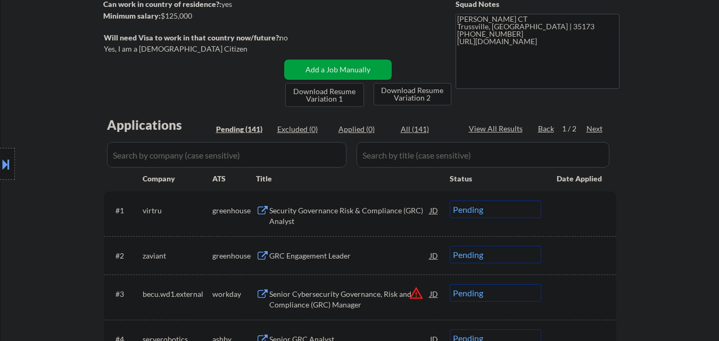
click at [511, 209] on select "Choose an option... Pending Applied Excluded (Questions) Excluded (Expired) Exc…" at bounding box center [496, 210] width 92 height 18
click at [450, 201] on select "Choose an option... Pending Applied Excluded (Questions) Excluded (Expired) Exc…" at bounding box center [496, 210] width 92 height 18
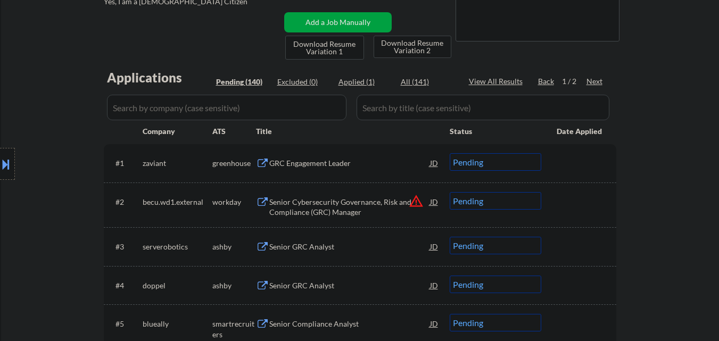
scroll to position [266, 0]
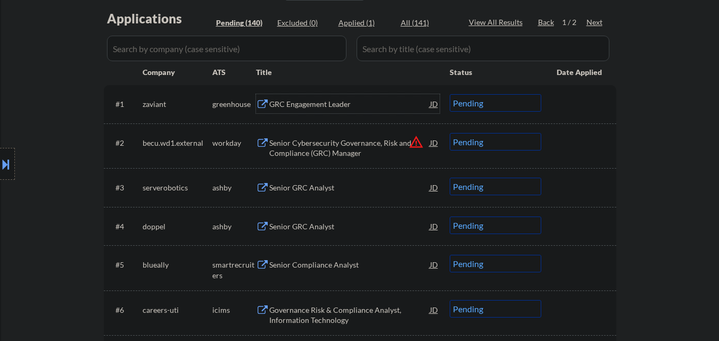
click at [337, 102] on div "GRC Engagement Leader" at bounding box center [349, 104] width 161 height 11
